Goal: Task Accomplishment & Management: Complete application form

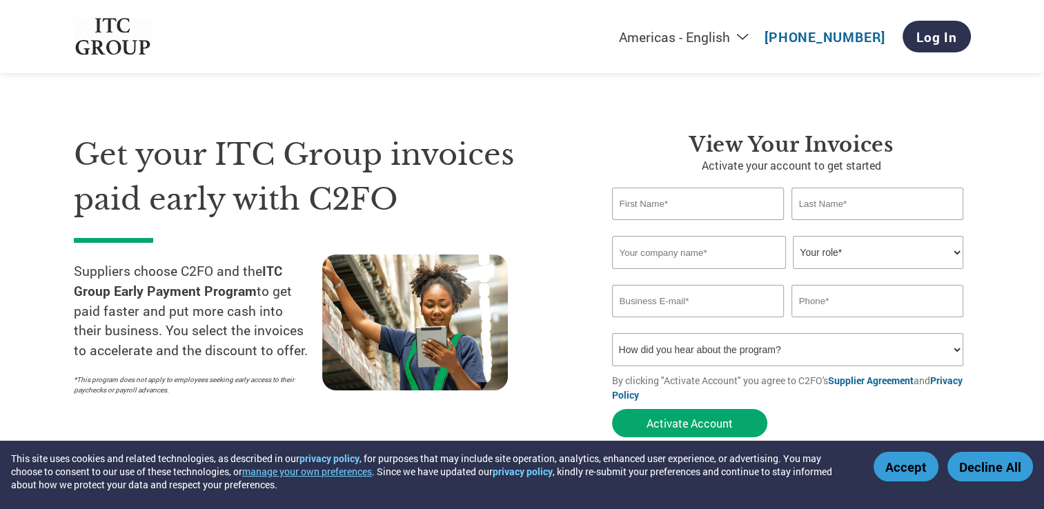
drag, startPoint x: 0, startPoint y: 0, endPoint x: 648, endPoint y: 201, distance: 678.5
click at [648, 201] on input "text" at bounding box center [698, 204] width 172 height 32
type input "VIJAY"
click at [825, 208] on input "text" at bounding box center [877, 204] width 172 height 32
type input "MISHRA"
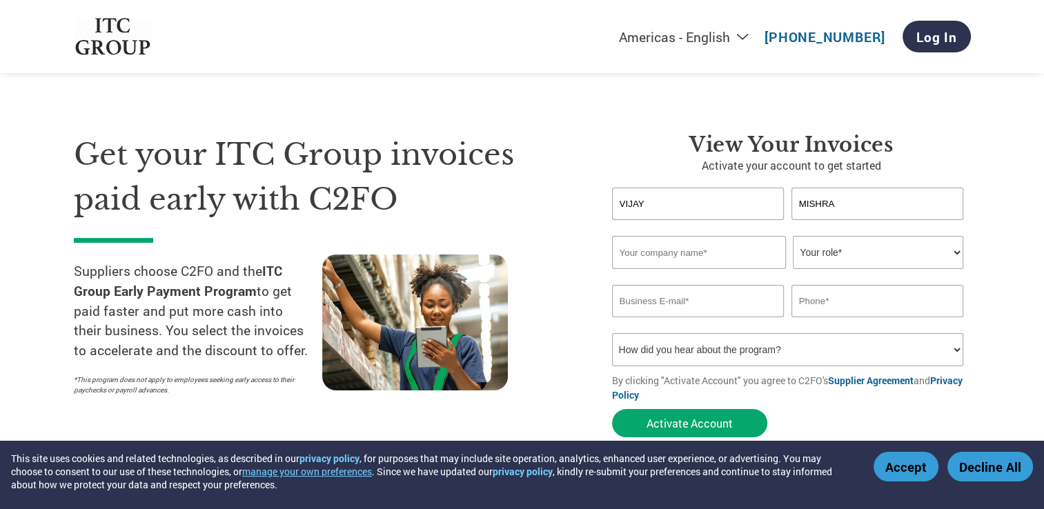
click at [662, 255] on input "text" at bounding box center [699, 252] width 174 height 33
type input "[PERSON_NAME] ADVERTISING [DOMAIN_NAME]"
type input "[EMAIL_ADDRESS][DOMAIN_NAME]"
type input "09507522244"
click at [889, 252] on select "Your role* CFO Controller Credit Manager Finance Director Treasurer CEO Preside…" at bounding box center [878, 252] width 170 height 33
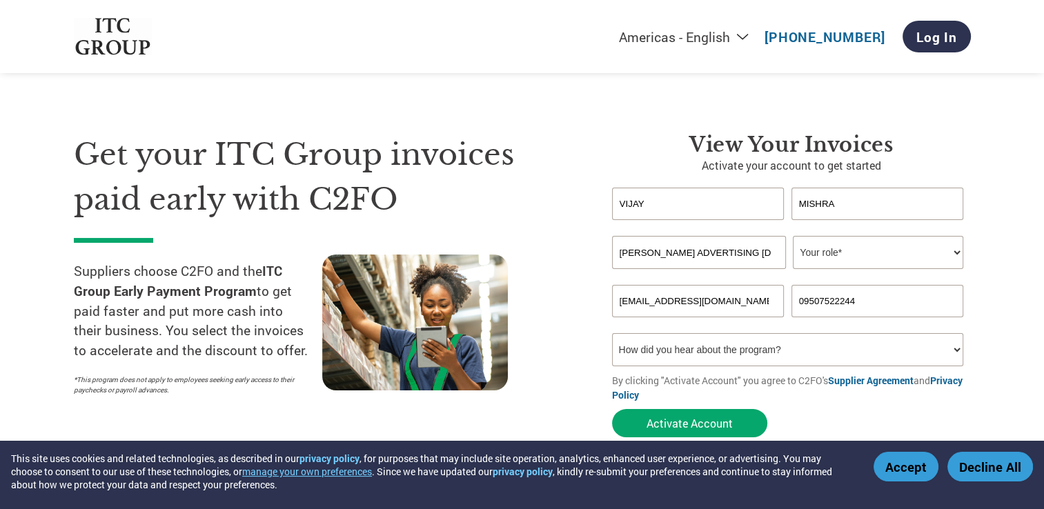
select select "CFO"
click at [793, 236] on select "Your role* CFO Controller Credit Manager Finance Director Treasurer CEO Preside…" at bounding box center [878, 252] width 170 height 33
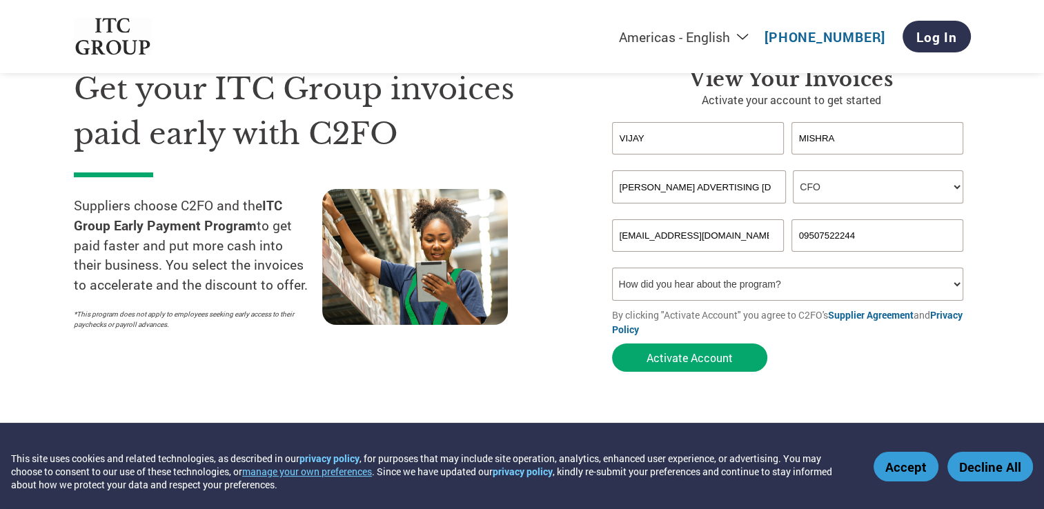
scroll to position [69, 0]
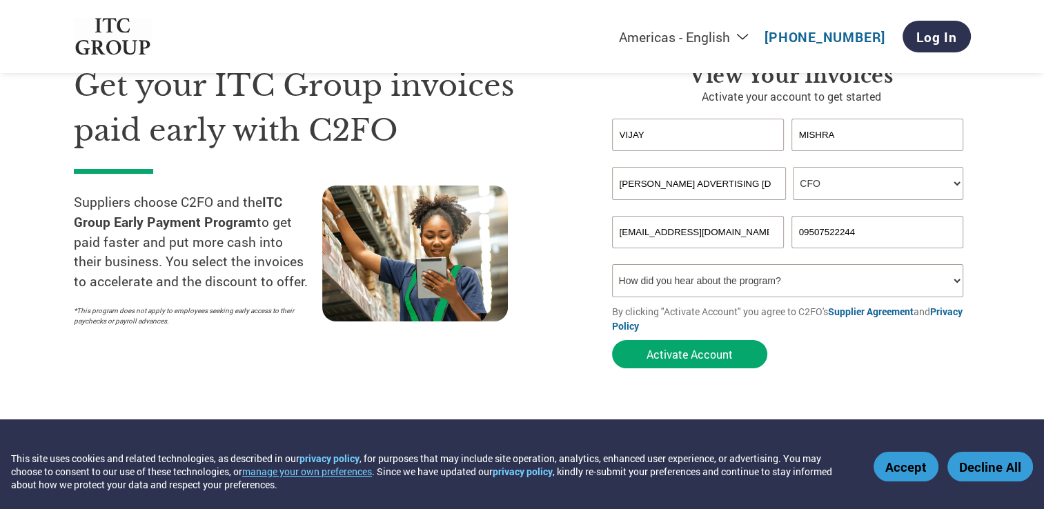
click at [875, 287] on select "How did you hear about the program? Received a letter Email Social Media Online…" at bounding box center [788, 280] width 352 height 33
select select "Email"
click at [612, 264] on select "How did you hear about the program? Received a letter Email Social Media Online…" at bounding box center [788, 280] width 352 height 33
click at [751, 230] on input "[EMAIL_ADDRESS][DOMAIN_NAME]" at bounding box center [698, 232] width 172 height 32
click at [685, 234] on input "[EMAIL_ADDRESS][DOMAIN_NAME]" at bounding box center [698, 232] width 172 height 32
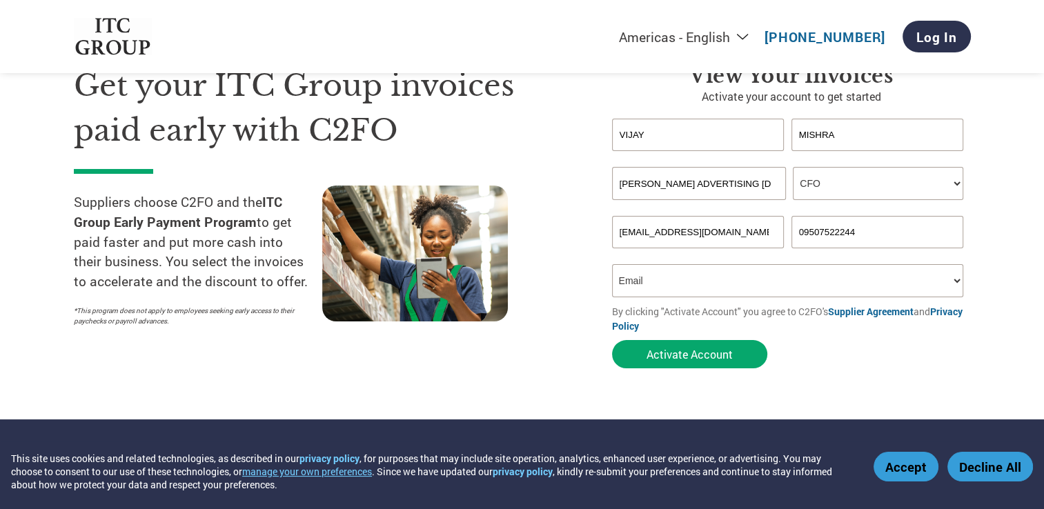
drag, startPoint x: 685, startPoint y: 234, endPoint x: 606, endPoint y: 233, distance: 78.7
click at [606, 233] on div "View Your Invoices Activate your account to get started [PERSON_NAME] first nam…" at bounding box center [780, 219] width 379 height 312
type input "[EMAIL_ADDRESS][DOMAIN_NAME]"
click at [694, 272] on select "How did you hear about the program? Received a letter Email Social Media Online…" at bounding box center [788, 280] width 352 height 33
click at [693, 276] on select "How did you hear about the program? Received a letter Email Social Media Online…" at bounding box center [788, 280] width 352 height 33
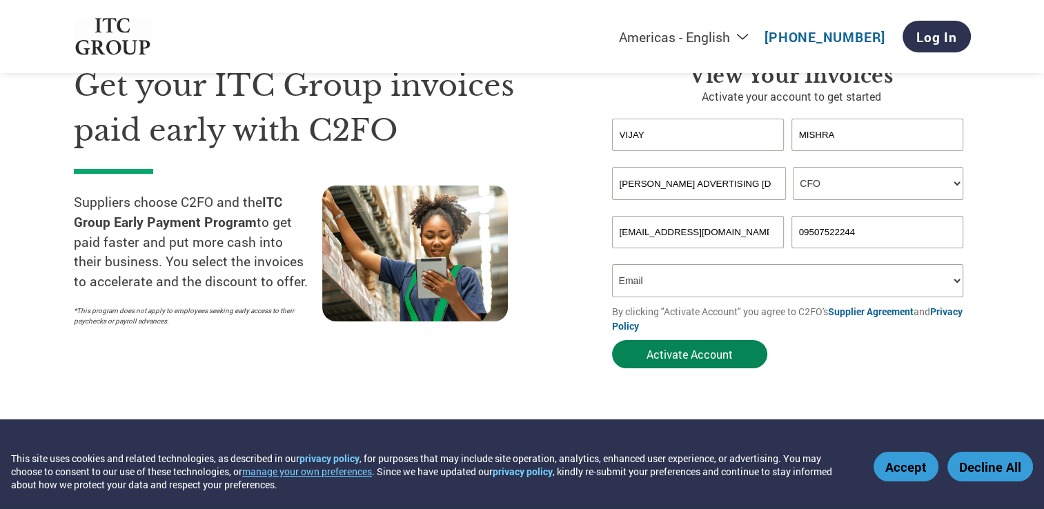
click at [689, 355] on button "Activate Account" at bounding box center [689, 354] width 155 height 28
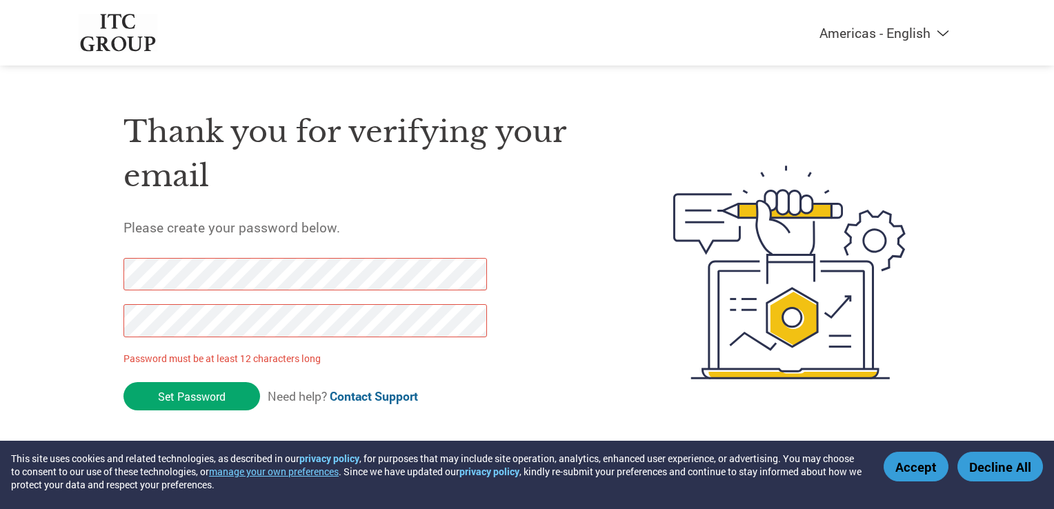
click at [520, 357] on div "Thank you for verifying your email Please create your password below. Password …" at bounding box center [365, 273] width 484 height 366
click at [584, 359] on div "Thank you for verifying your email Please create your password below. Password …" at bounding box center [365, 273] width 484 height 366
click at [91, 282] on div "Thank you for verifying your email Please create your password below. Password …" at bounding box center [527, 273] width 897 height 366
click at [90, 338] on div "Thank you for verifying your email Please create your password below. Password …" at bounding box center [527, 273] width 897 height 366
click at [531, 319] on div "Thank you for verifying your email Please create your password below. Password …" at bounding box center [365, 273] width 484 height 366
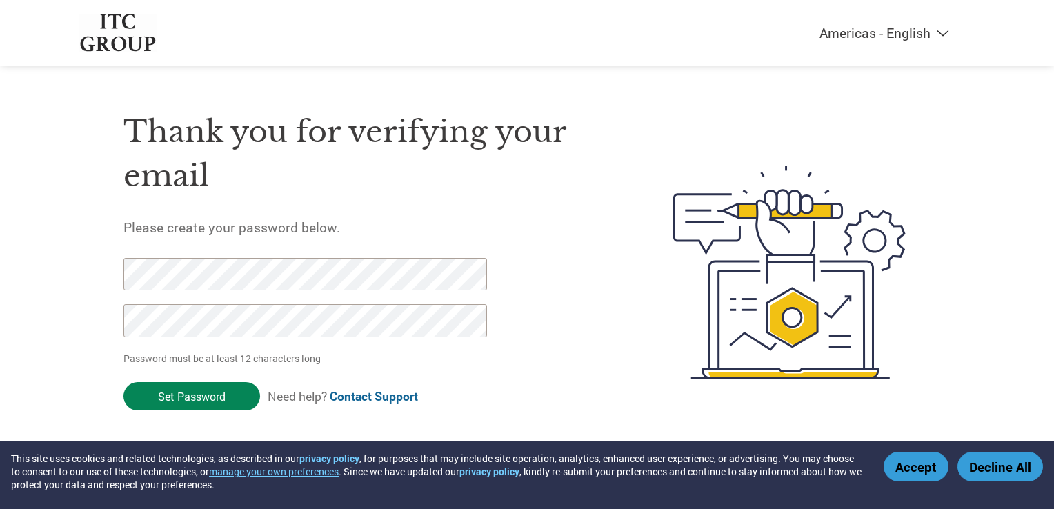
click at [218, 394] on input "Set Password" at bounding box center [191, 396] width 137 height 28
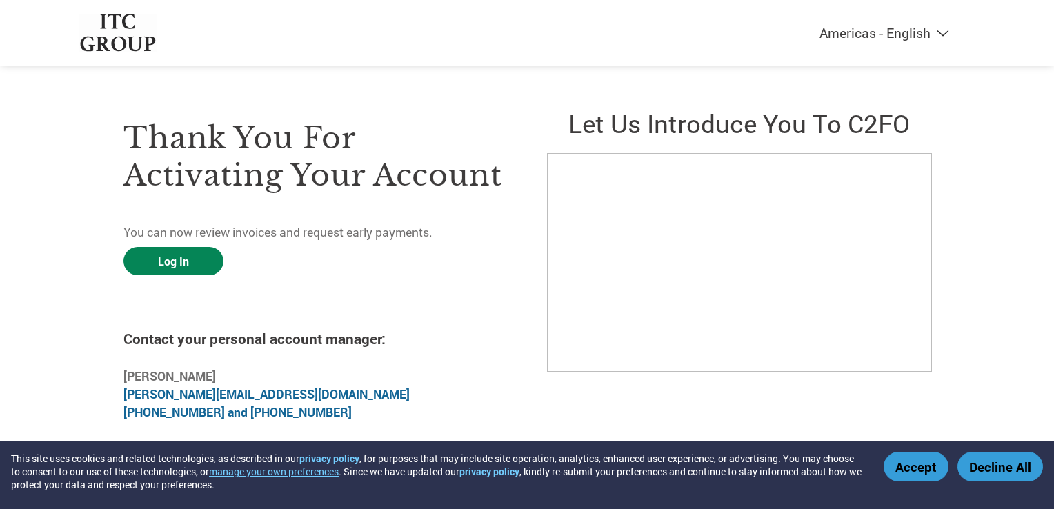
click at [173, 261] on link "Log In" at bounding box center [173, 261] width 100 height 28
